Goal: Information Seeking & Learning: Learn about a topic

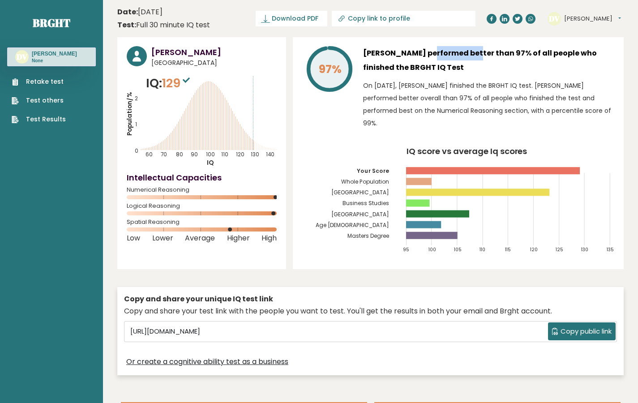
drag, startPoint x: 398, startPoint y: 55, endPoint x: 457, endPoint y: 53, distance: 59.5
click at [455, 51] on h3 "[PERSON_NAME] performed better than 97% of all people who finished the BRGHT IQ…" at bounding box center [488, 60] width 251 height 29
click at [442, 72] on h3 "[PERSON_NAME] performed better than 97% of all people who finished the BRGHT IQ…" at bounding box center [488, 60] width 251 height 29
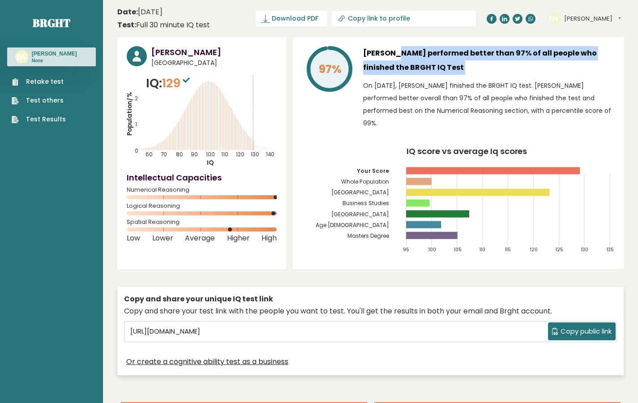
click at [442, 72] on h3 "[PERSON_NAME] performed better than 97% of all people who finished the BRGHT IQ…" at bounding box center [488, 60] width 251 height 29
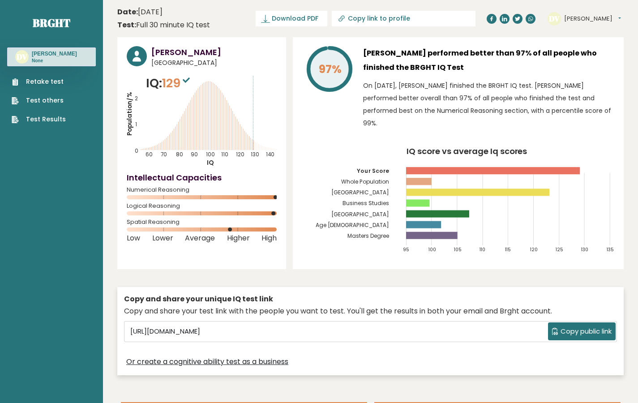
click at [446, 64] on h3 "[PERSON_NAME] performed better than 97% of all people who finished the BRGHT IQ…" at bounding box center [488, 60] width 251 height 29
click at [447, 64] on h3 "[PERSON_NAME] performed better than 97% of all people who finished the BRGHT IQ…" at bounding box center [488, 60] width 251 height 29
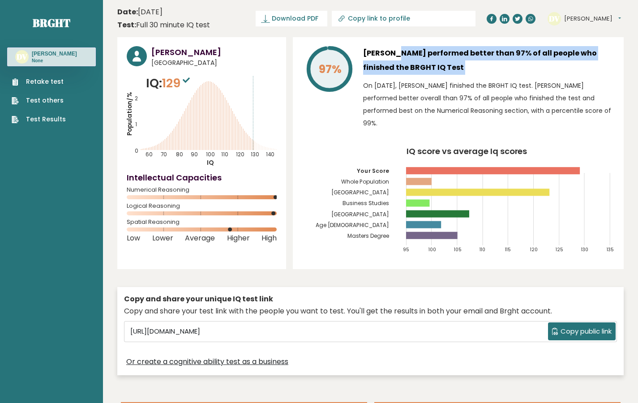
click at [447, 64] on h3 "[PERSON_NAME] performed better than 97% of all people who finished the BRGHT IQ…" at bounding box center [488, 60] width 251 height 29
click at [446, 64] on h3 "[PERSON_NAME] performed better than 97% of all people who finished the BRGHT IQ…" at bounding box center [488, 60] width 251 height 29
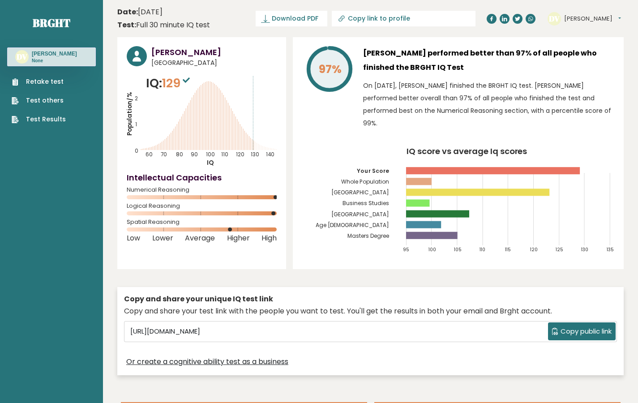
click at [444, 65] on h3 "[PERSON_NAME] performed better than 97% of all people who finished the BRGHT IQ…" at bounding box center [488, 60] width 251 height 29
click at [444, 64] on h3 "[PERSON_NAME] performed better than 97% of all people who finished the BRGHT IQ…" at bounding box center [488, 60] width 251 height 29
click at [425, 49] on h3 "[PERSON_NAME] performed better than 97% of all people who finished the BRGHT IQ…" at bounding box center [488, 60] width 251 height 29
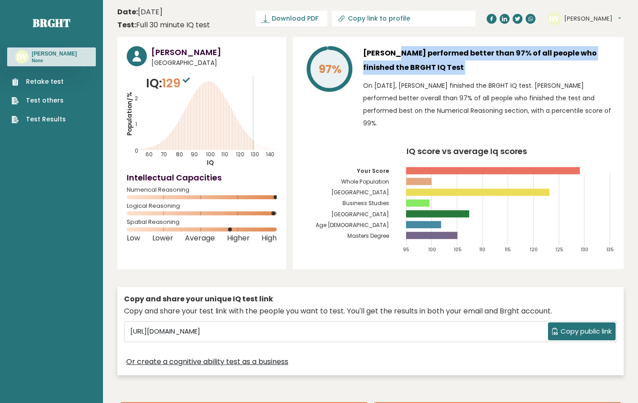
click at [425, 49] on h3 "[PERSON_NAME] performed better than 97% of all people who finished the BRGHT IQ…" at bounding box center [488, 60] width 251 height 29
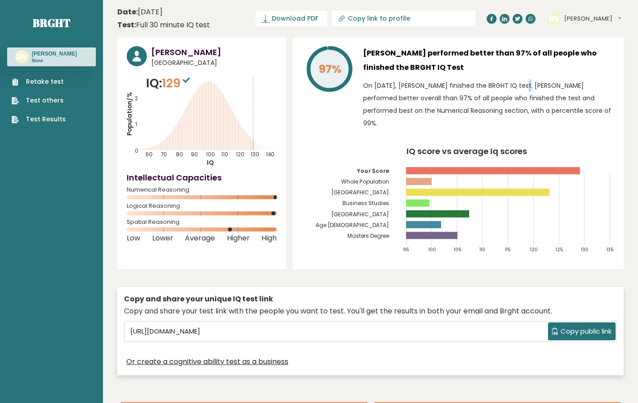
click at [469, 82] on p "On [DATE], [PERSON_NAME] finished the BRGHT IQ test. [PERSON_NAME] performed be…" at bounding box center [488, 104] width 251 height 50
click at [333, 79] on icon at bounding box center [329, 69] width 42 height 42
